Goal: Information Seeking & Learning: Learn about a topic

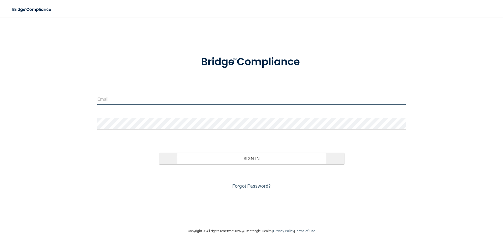
type input "[PERSON_NAME][EMAIL_ADDRESS][PERSON_NAME][DOMAIN_NAME]"
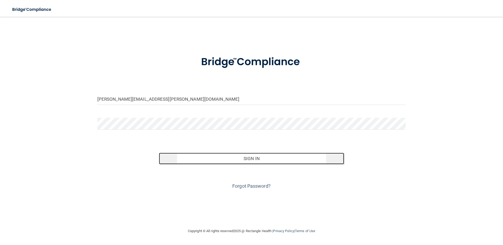
click at [241, 158] on button "Sign In" at bounding box center [251, 159] width 185 height 12
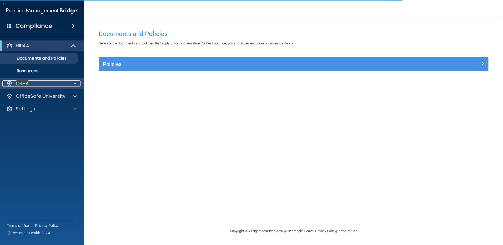
click at [71, 83] on div at bounding box center [74, 84] width 13 height 6
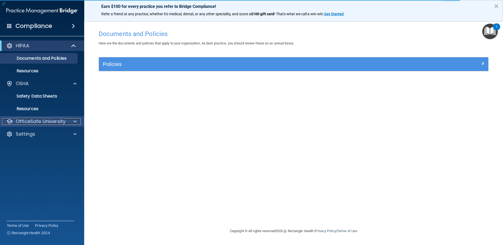
click at [74, 123] on span at bounding box center [74, 121] width 3 height 6
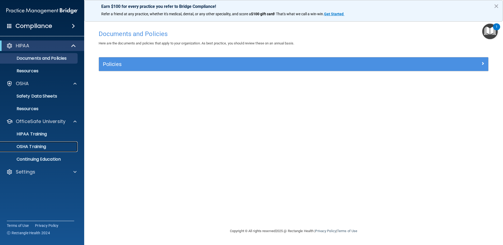
click at [44, 146] on p "OSHA Training" at bounding box center [24, 146] width 43 height 5
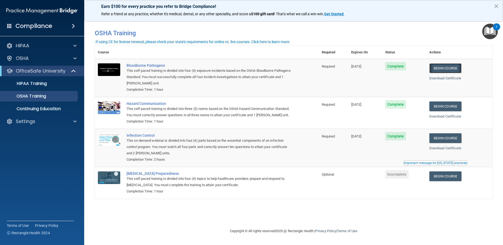
click at [458, 68] on link "Begin Course" at bounding box center [445, 68] width 32 height 10
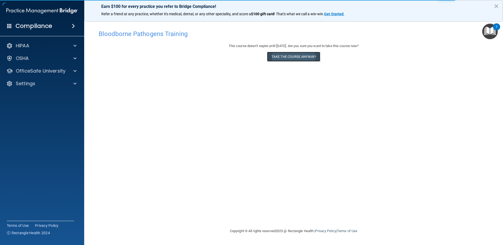
click at [297, 53] on button "Take the course anyway!" at bounding box center [293, 57] width 53 height 10
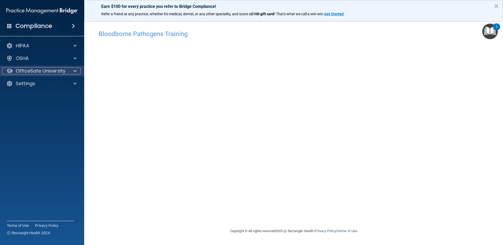
click at [72, 70] on div at bounding box center [74, 71] width 13 height 6
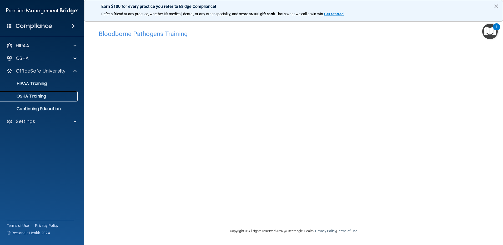
click at [30, 96] on p "OSHA Training" at bounding box center [24, 96] width 43 height 5
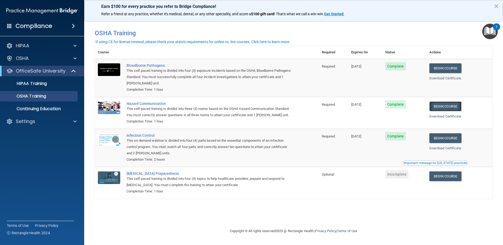
click at [447, 107] on link "Begin Course" at bounding box center [445, 107] width 32 height 10
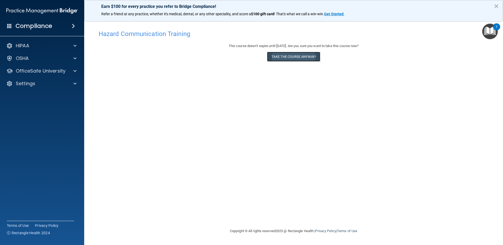
click at [301, 59] on button "Take the course anyway!" at bounding box center [293, 57] width 53 height 10
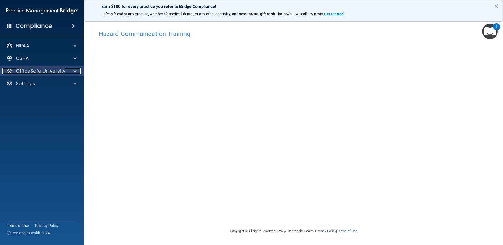
click at [71, 69] on div at bounding box center [74, 71] width 13 height 6
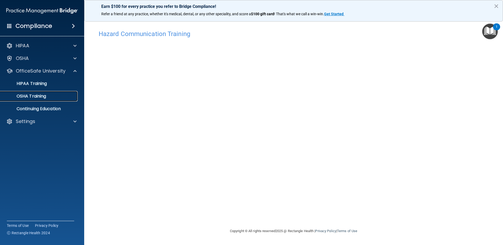
click at [37, 94] on p "OSHA Training" at bounding box center [24, 96] width 43 height 5
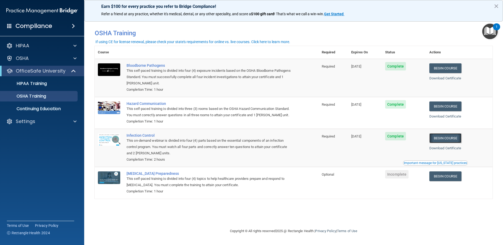
click at [451, 143] on link "Begin Course" at bounding box center [445, 138] width 32 height 10
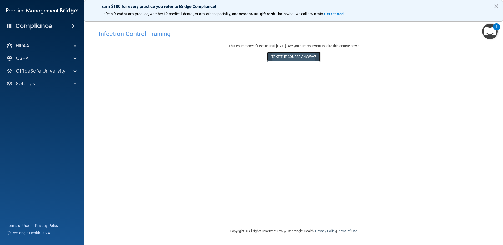
click at [299, 56] on button "Take the course anyway!" at bounding box center [293, 57] width 53 height 10
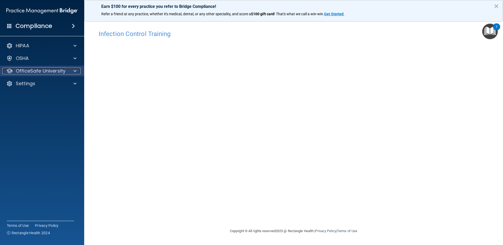
click at [73, 69] on div at bounding box center [74, 71] width 13 height 6
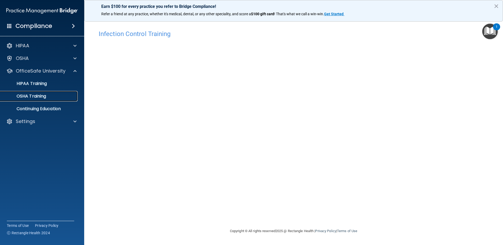
click at [47, 95] on div "OSHA Training" at bounding box center [39, 96] width 72 height 5
